Goal: Information Seeking & Learning: Learn about a topic

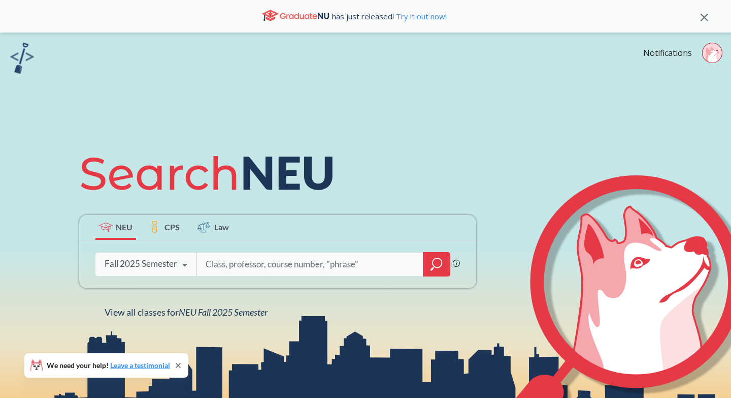
click at [436, 267] on icon "magnifying glass" at bounding box center [437, 262] width 9 height 9
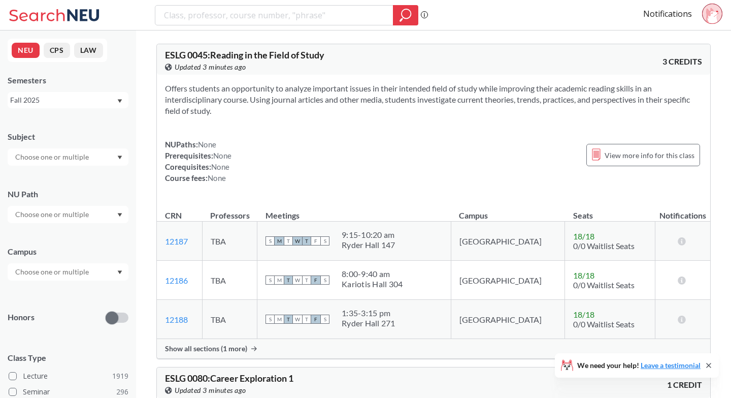
click at [88, 271] on input "text" at bounding box center [52, 272] width 85 height 12
click at [89, 331] on div "Online ( 688 )" at bounding box center [68, 322] width 121 height 28
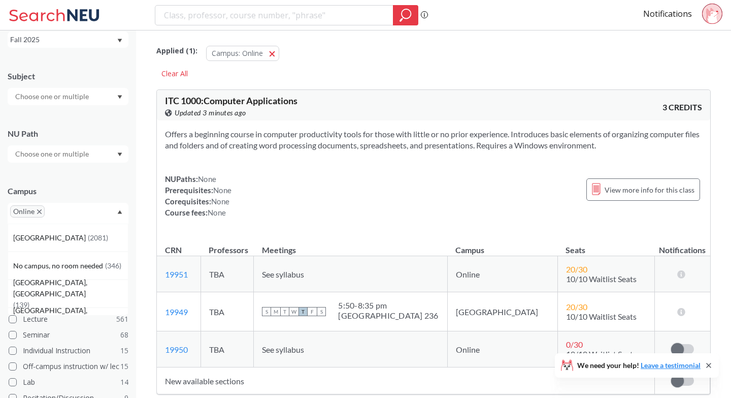
scroll to position [92, 0]
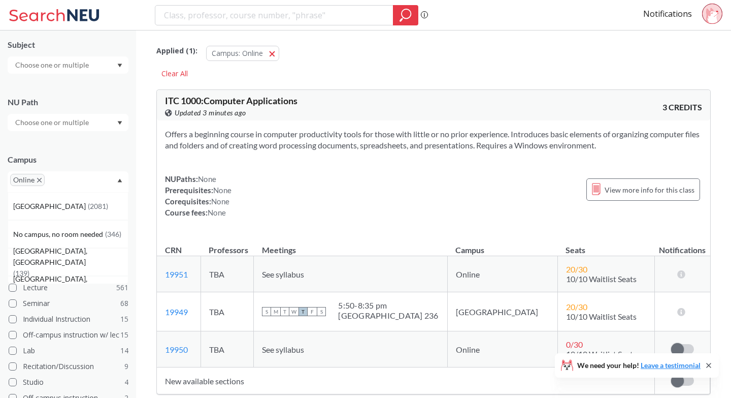
click at [100, 154] on div "Campus" at bounding box center [68, 159] width 121 height 11
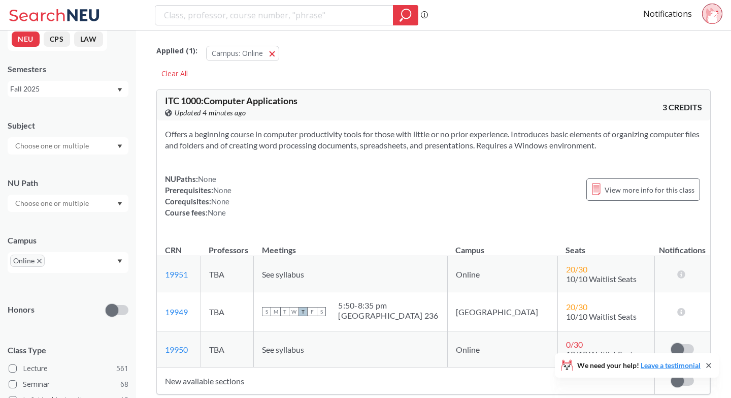
scroll to position [5, 0]
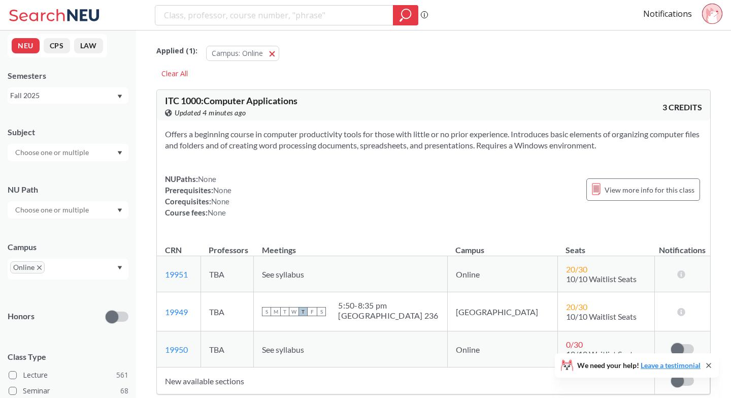
click at [92, 215] on div at bounding box center [68, 209] width 121 height 17
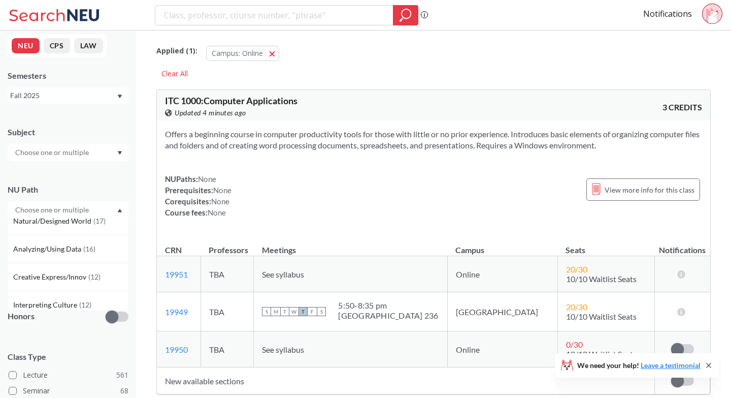
scroll to position [0, 0]
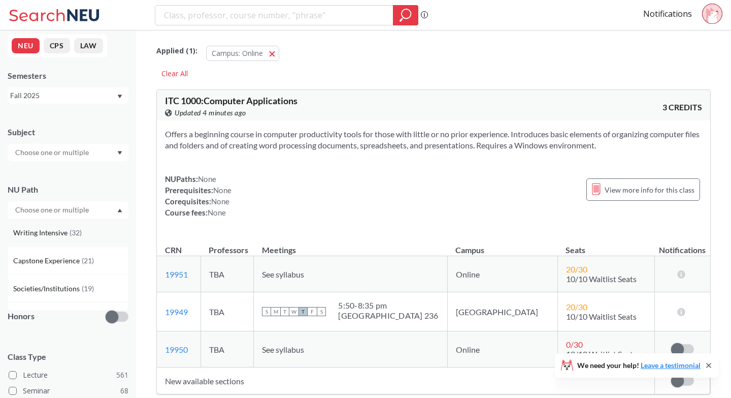
click at [94, 236] on div "Writing Intensive ( 32 )" at bounding box center [70, 232] width 115 height 11
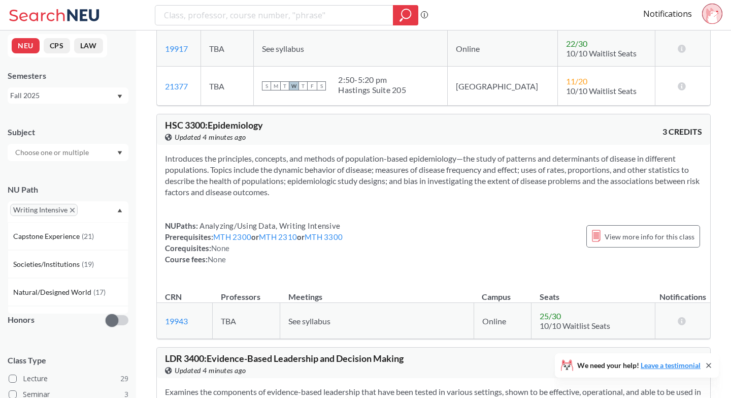
scroll to position [1240, 0]
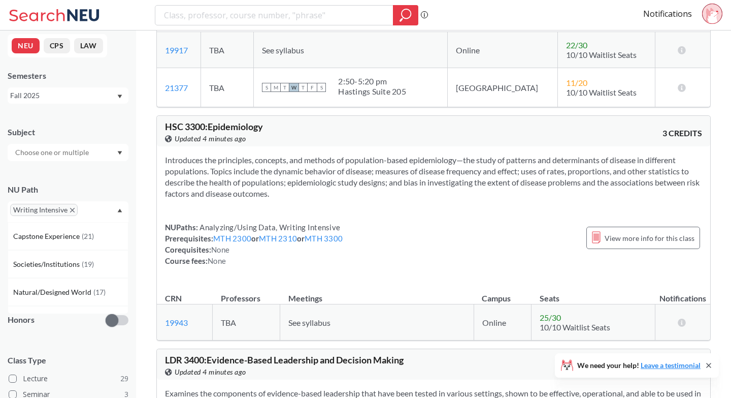
click at [75, 210] on span "Writing Intensive" at bounding box center [44, 210] width 68 height 12
click at [73, 208] on icon "X to remove pill" at bounding box center [72, 210] width 5 height 5
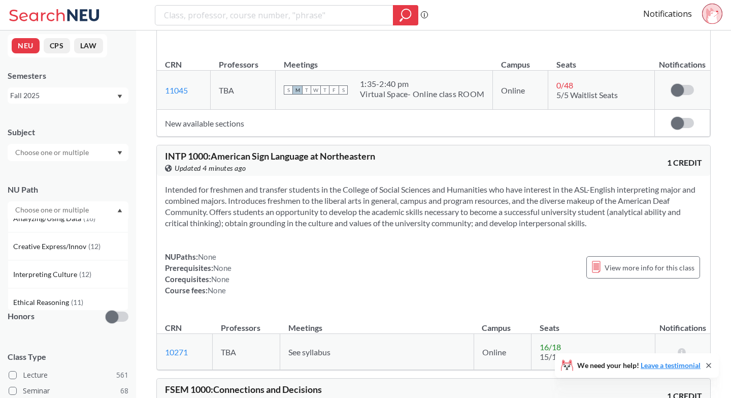
scroll to position [134, 0]
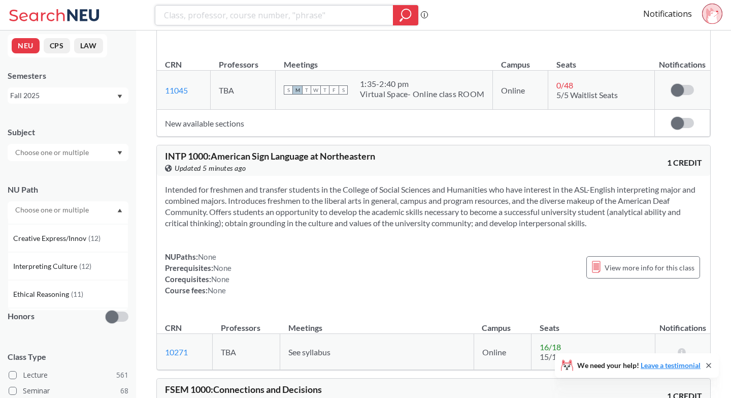
click at [336, 13] on input "search" at bounding box center [274, 15] width 223 height 17
paste input "INNO4504"
type input "INNO4504"
click at [91, 212] on input "text" at bounding box center [52, 210] width 85 height 12
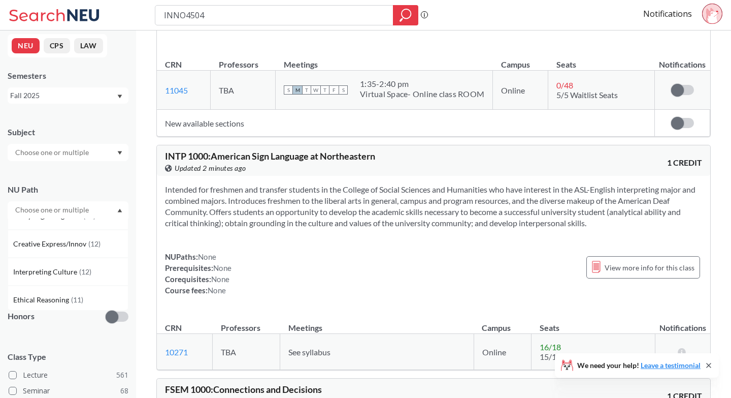
scroll to position [243, 0]
click at [78, 239] on span "Difference/Diversity" at bounding box center [47, 241] width 68 height 11
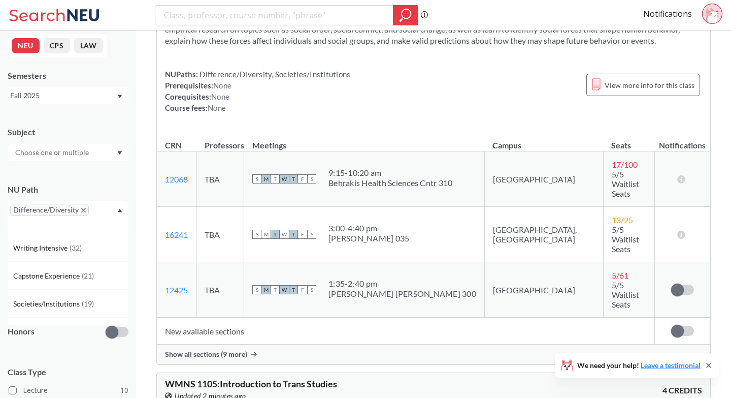
click at [239, 349] on span "Show all sections (9 more)" at bounding box center [206, 353] width 82 height 9
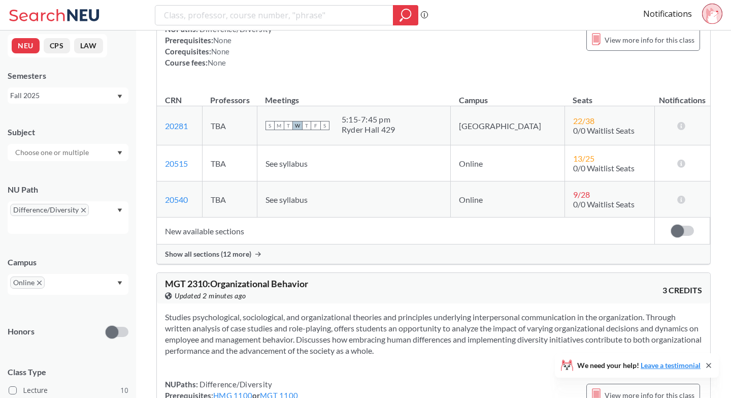
scroll to position [2864, 0]
